Goal: Task Accomplishment & Management: Complete application form

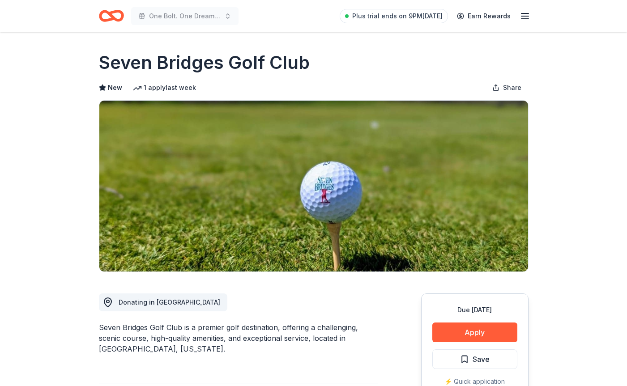
click at [114, 16] on icon "Home" at bounding box center [107, 15] width 14 height 9
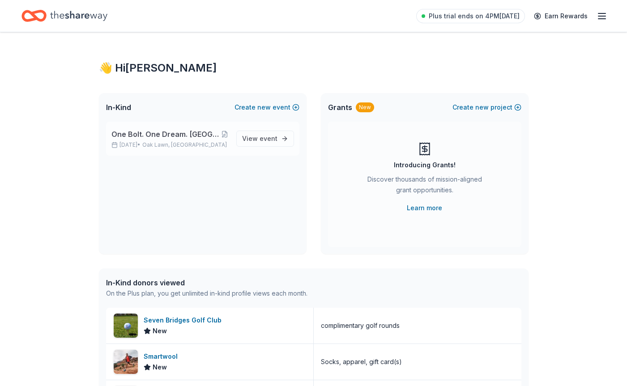
click at [154, 134] on span "One Bolt. One Dream. [GEOGRAPHIC_DATA] [GEOGRAPHIC_DATA]" at bounding box center [165, 134] width 109 height 11
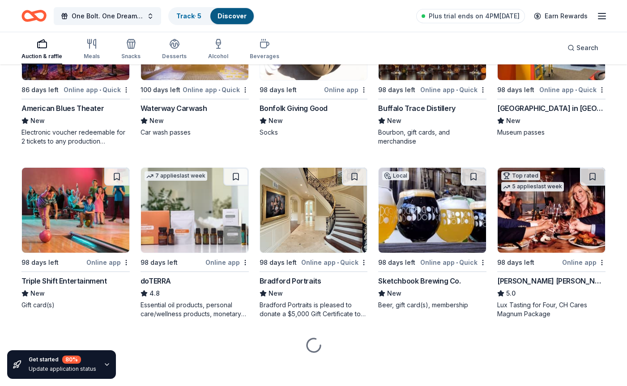
scroll to position [2248, 0]
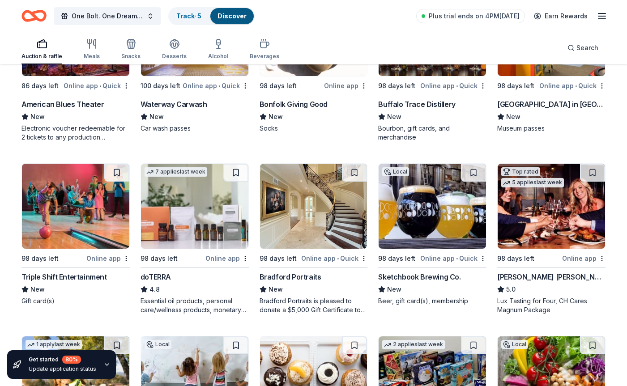
click at [75, 231] on img at bounding box center [75, 206] width 107 height 85
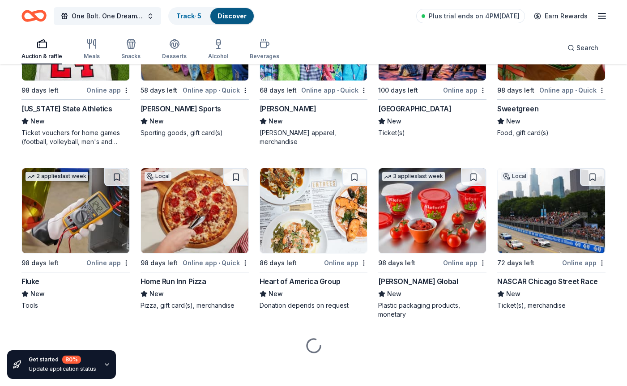
scroll to position [4987, 0]
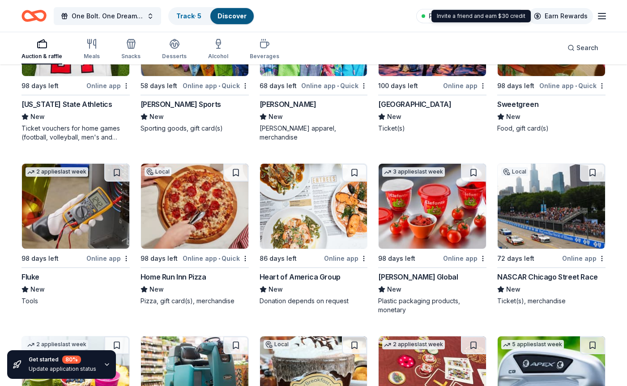
click at [592, 14] on link "Earn Rewards" at bounding box center [561, 16] width 64 height 16
click at [604, 16] on line "button" at bounding box center [602, 16] width 7 height 0
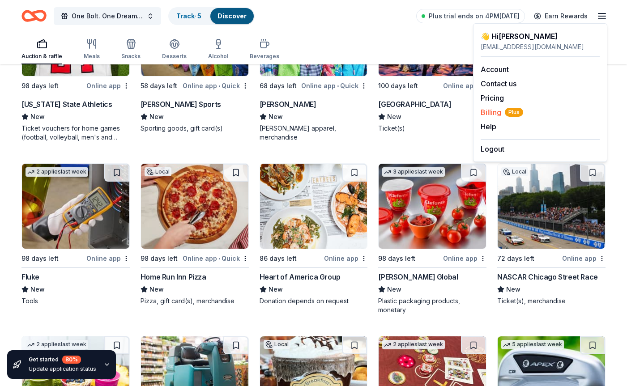
click at [495, 112] on span "Billing Plus" at bounding box center [502, 112] width 43 height 11
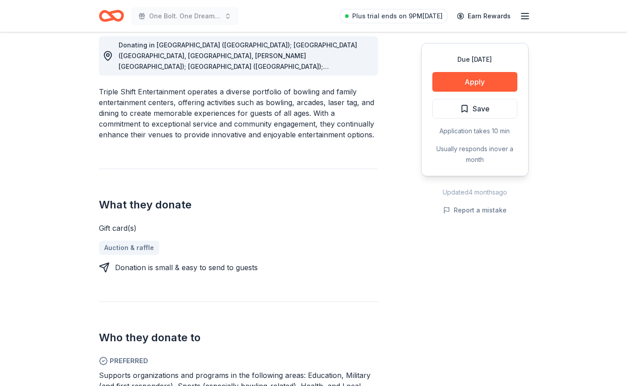
scroll to position [257, 0]
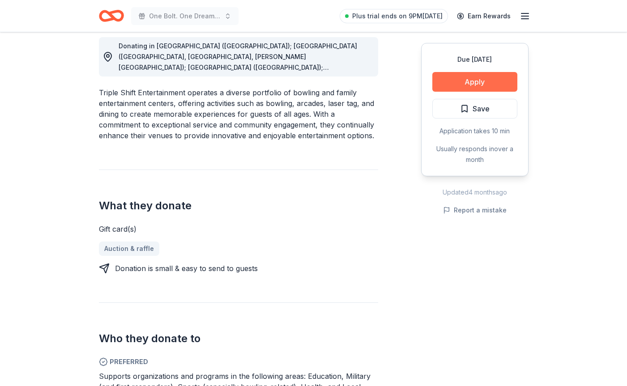
click at [472, 78] on button "Apply" at bounding box center [475, 82] width 85 height 20
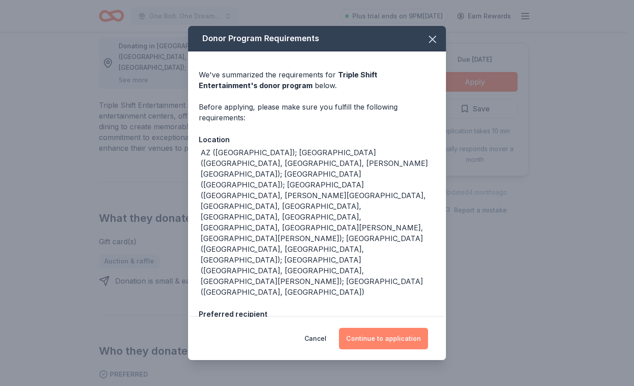
click at [386, 335] on button "Continue to application" at bounding box center [383, 338] width 89 height 21
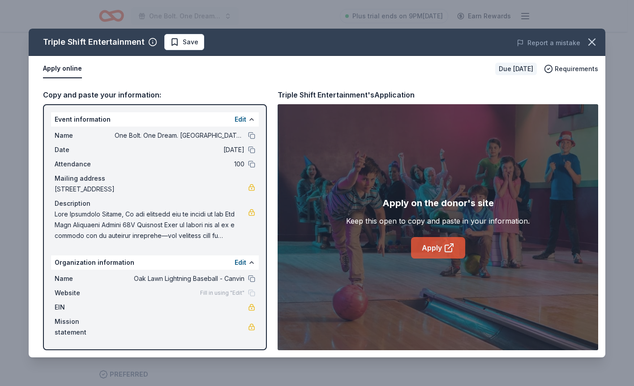
click at [438, 244] on link "Apply" at bounding box center [438, 247] width 54 height 21
click at [588, 47] on icon "button" at bounding box center [592, 42] width 13 height 13
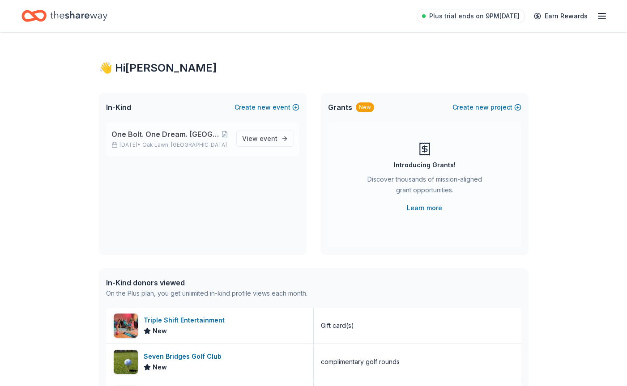
click at [137, 140] on div "One Bolt. One Dream. Cooperstown Bound Jan 30, 2026 • Oak Lawn, IL" at bounding box center [170, 139] width 118 height 20
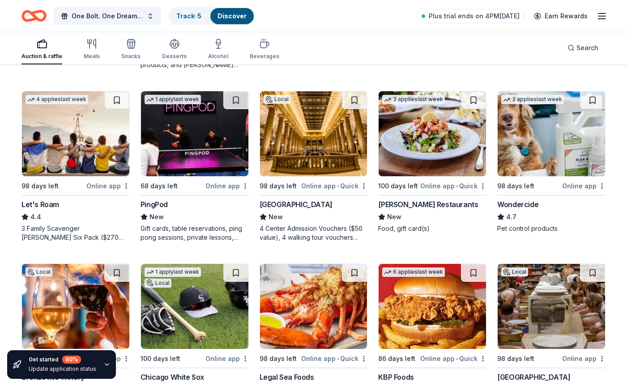
scroll to position [423, 0]
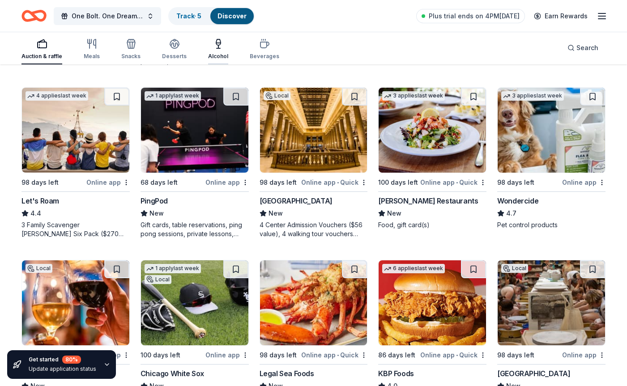
click at [213, 48] on icon "button" at bounding box center [218, 44] width 11 height 11
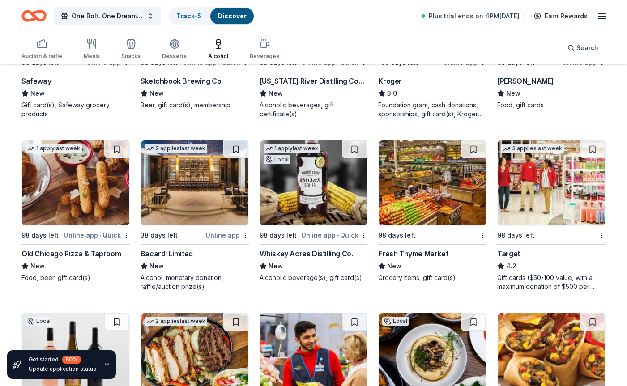
scroll to position [531, 0]
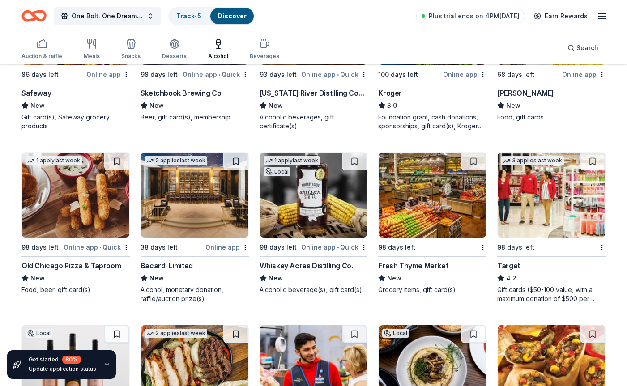
click at [550, 212] on img at bounding box center [551, 195] width 107 height 85
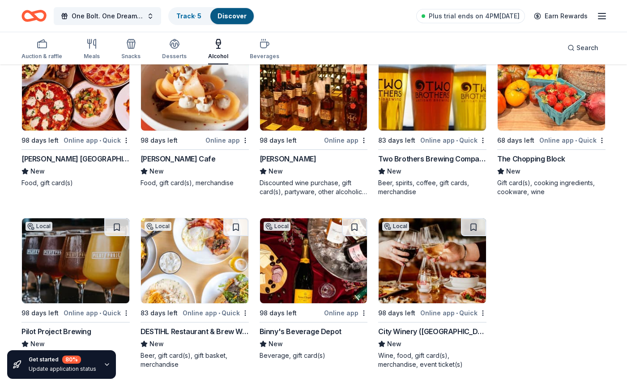
scroll to position [1148, 0]
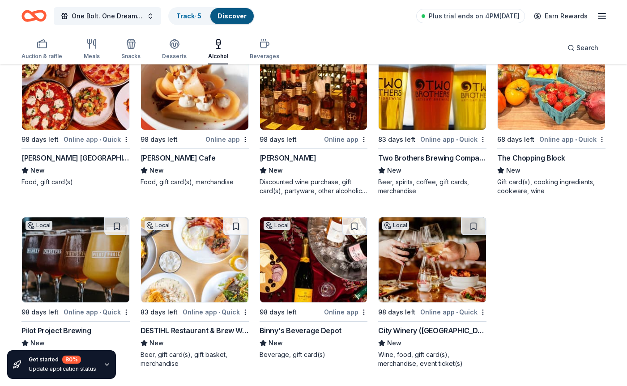
click at [426, 265] on img at bounding box center [432, 260] width 107 height 85
click at [90, 270] on img at bounding box center [75, 260] width 107 height 85
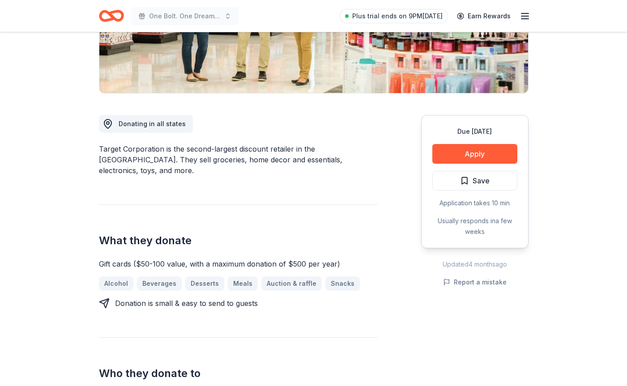
scroll to position [161, 0]
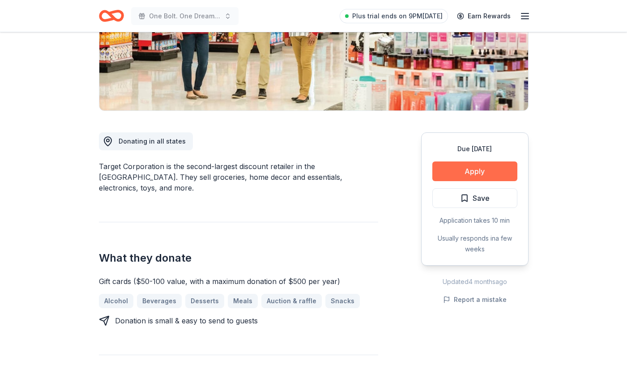
click at [473, 171] on button "Apply" at bounding box center [475, 172] width 85 height 20
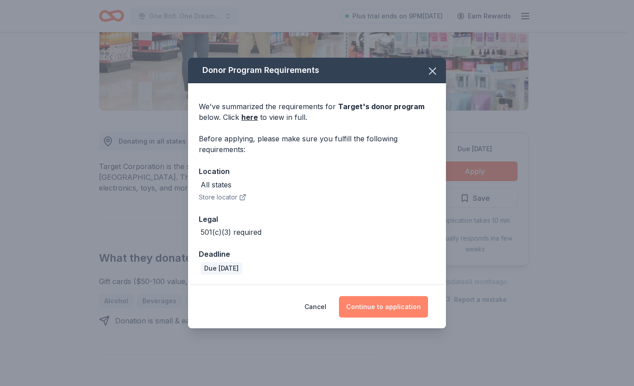
click at [375, 306] on button "Continue to application" at bounding box center [383, 306] width 89 height 21
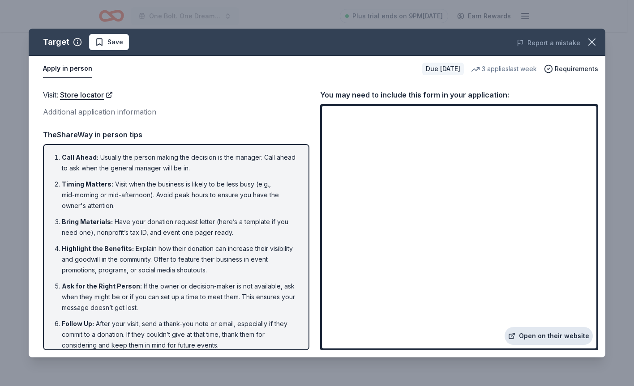
click at [552, 335] on link "Open on their website" at bounding box center [549, 336] width 88 height 18
click at [594, 47] on icon "button" at bounding box center [592, 42] width 13 height 13
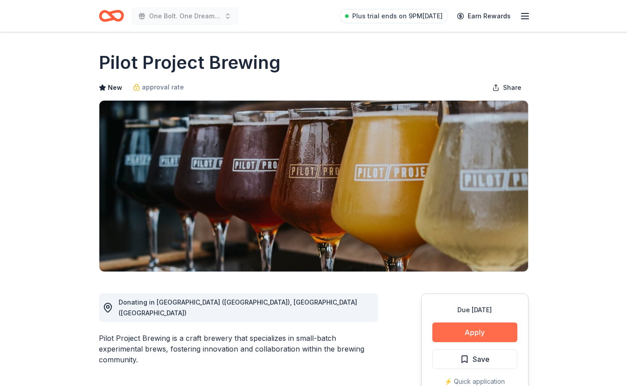
click at [477, 333] on button "Apply" at bounding box center [475, 333] width 85 height 20
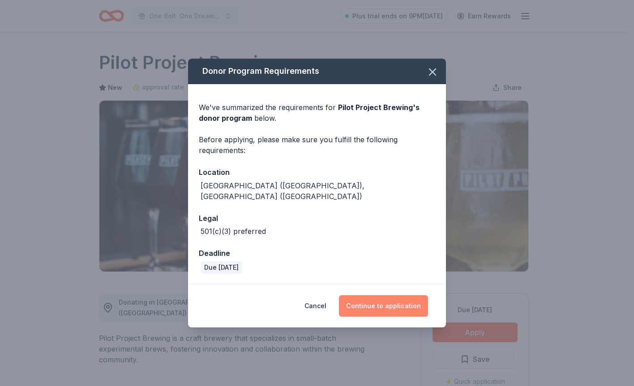
click at [389, 301] on button "Continue to application" at bounding box center [383, 306] width 89 height 21
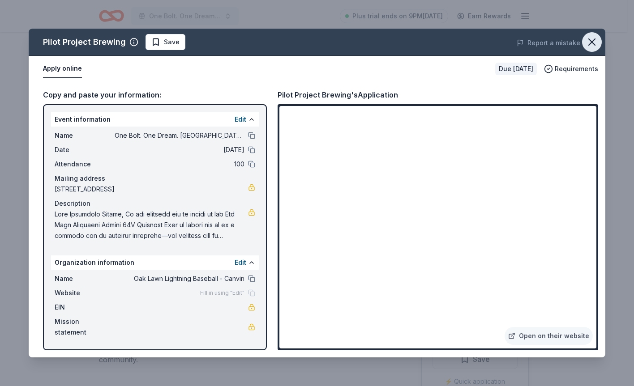
click at [592, 41] on icon "button" at bounding box center [592, 42] width 6 height 6
